Goal: Find specific page/section: Find specific page/section

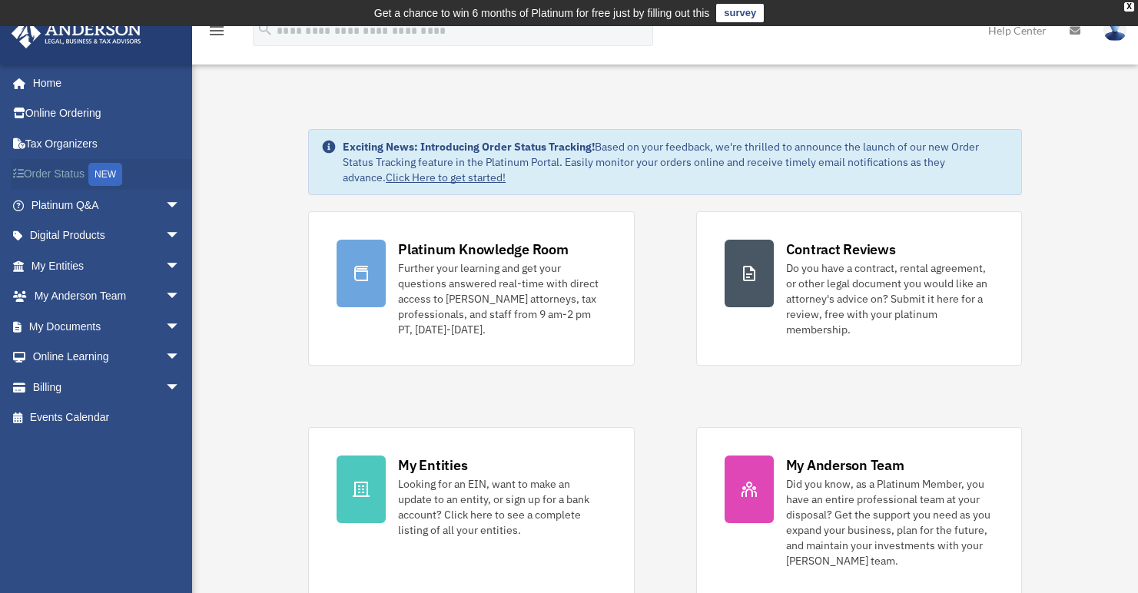
click at [61, 174] on link "Order Status NEW" at bounding box center [107, 175] width 193 height 32
click at [74, 269] on link "My Entities arrow_drop_down" at bounding box center [107, 266] width 193 height 31
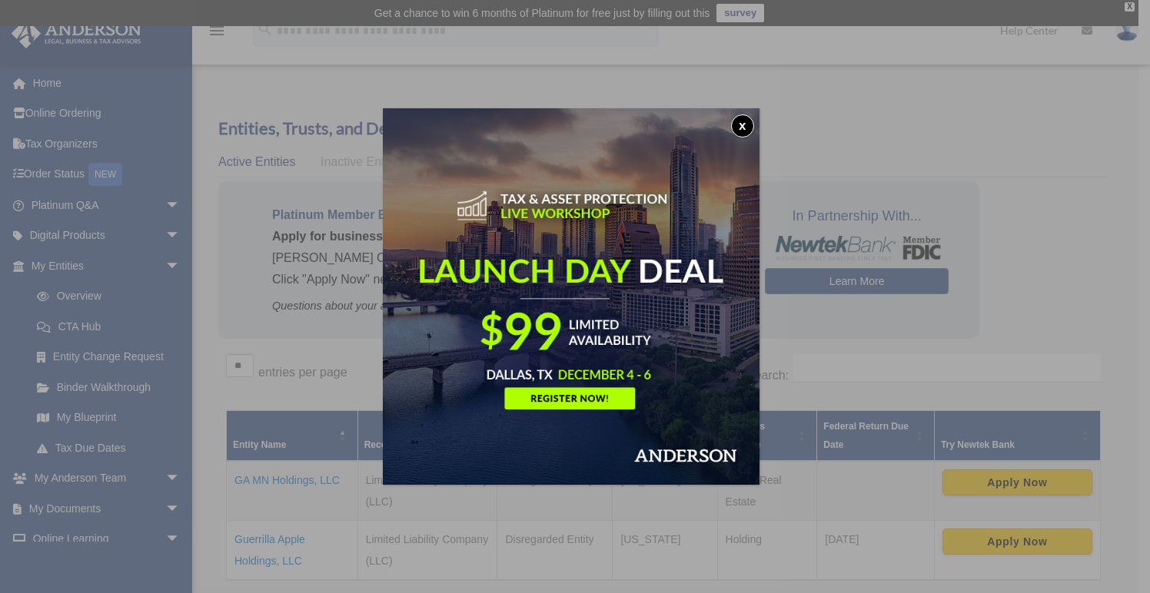
click at [747, 124] on button "x" at bounding box center [742, 125] width 23 height 23
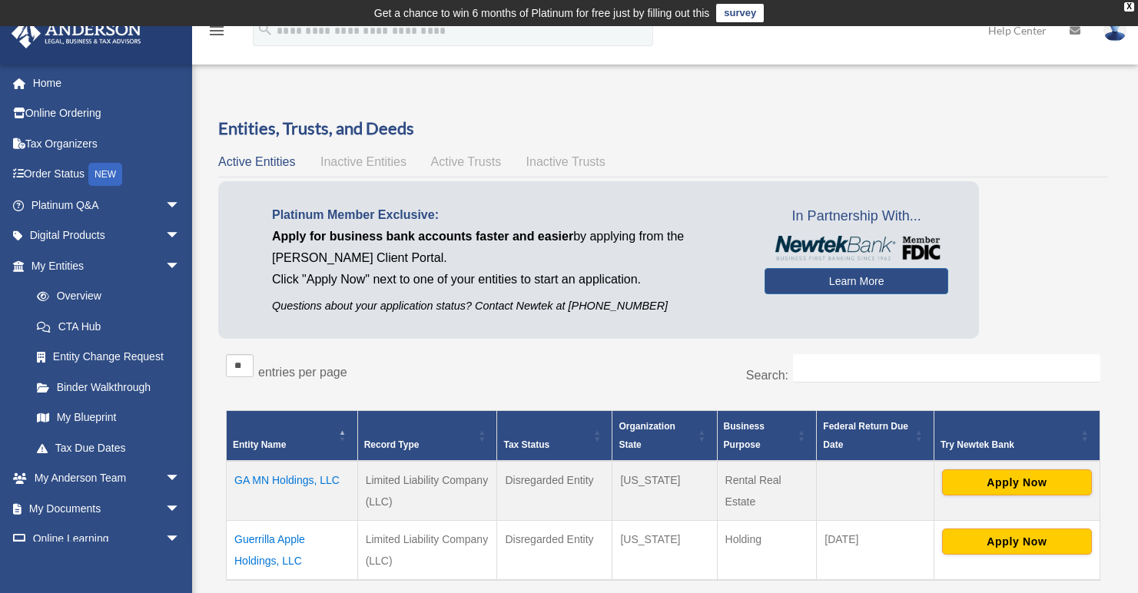
click at [450, 161] on span "Active Trusts" at bounding box center [466, 161] width 71 height 13
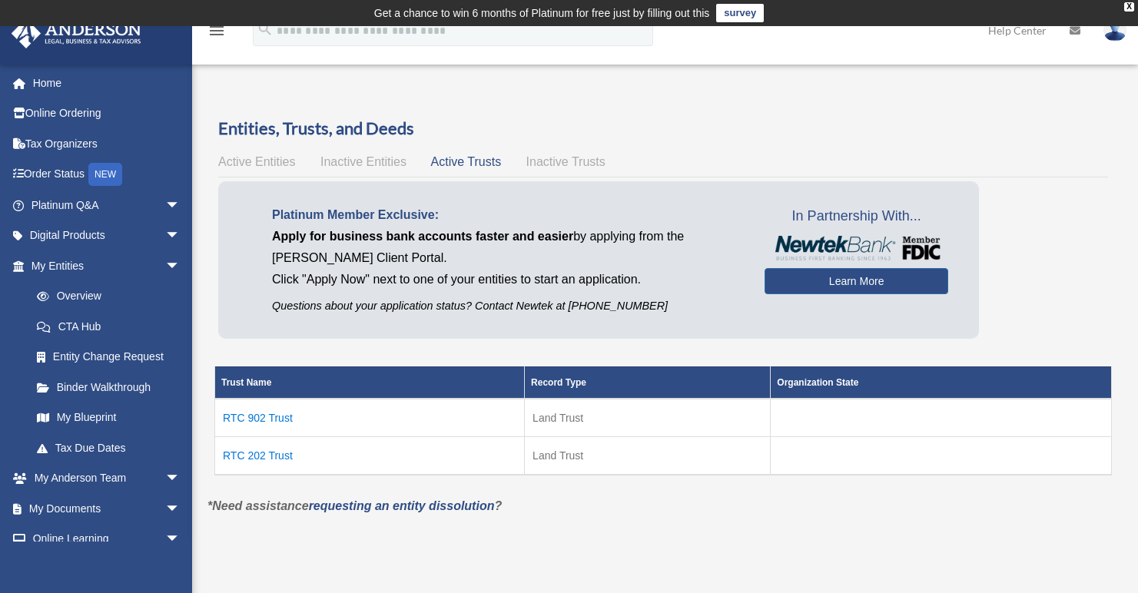
click at [260, 162] on span "Active Entities" at bounding box center [256, 161] width 77 height 13
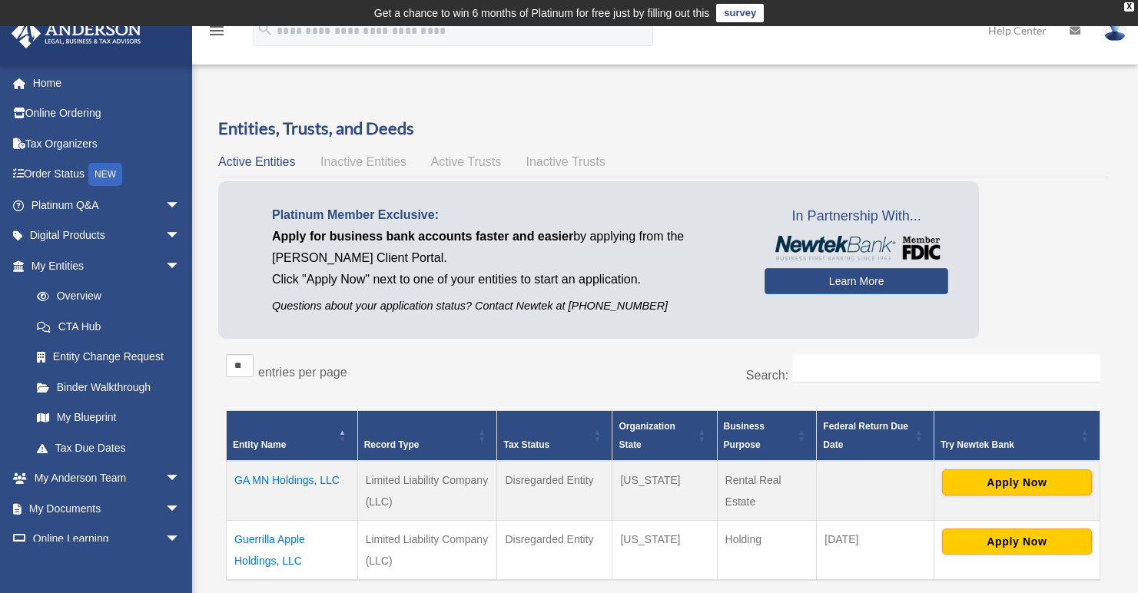
click at [453, 164] on span "Active Trusts" at bounding box center [466, 161] width 71 height 13
